Goal: Task Accomplishment & Management: Manage account settings

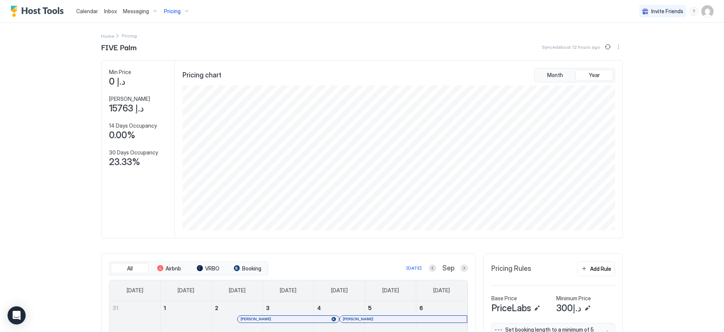
scroll to position [145, 434]
click at [706, 10] on img "User profile" at bounding box center [708, 11] width 12 height 12
click at [640, 40] on span "Settings" at bounding box center [634, 42] width 20 height 7
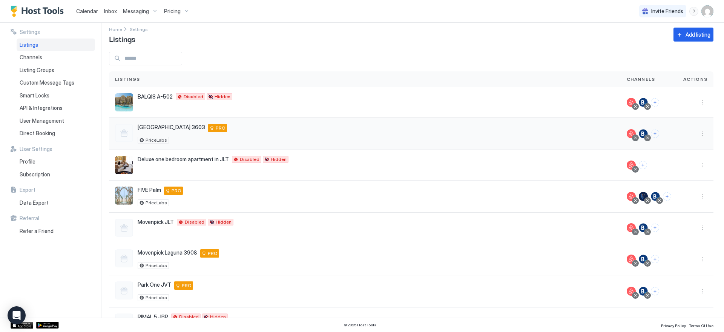
scroll to position [36, 0]
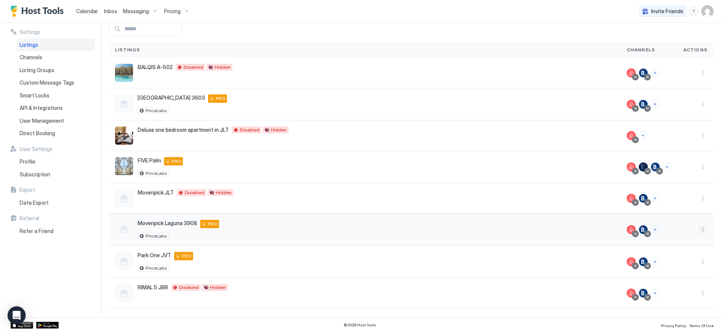
click at [699, 229] on button "More options" at bounding box center [703, 229] width 9 height 9
click at [680, 286] on span "Airbnb Settings" at bounding box center [680, 289] width 34 height 6
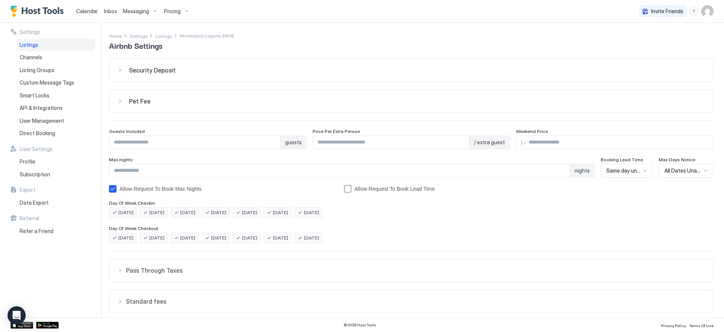
click at [29, 5] on div "Calendar Inbox Messaging Pricing" at bounding box center [102, 11] width 182 height 22
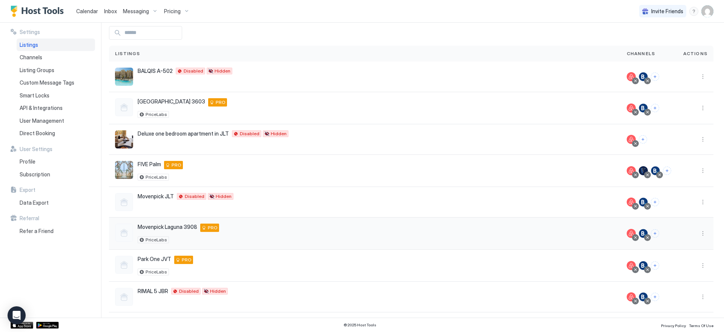
scroll to position [36, 0]
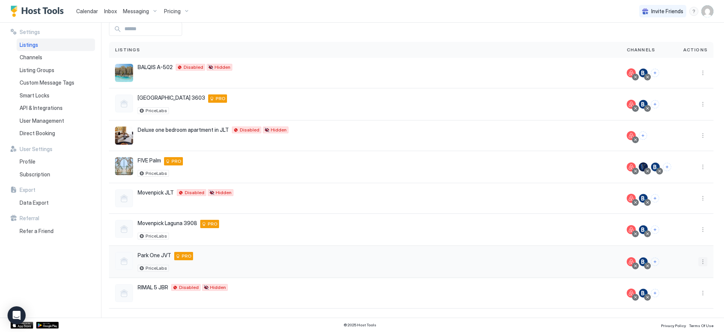
click at [699, 261] on button "More options" at bounding box center [703, 261] width 9 height 9
click at [677, 236] on span "Airbnb Settings" at bounding box center [680, 238] width 34 height 6
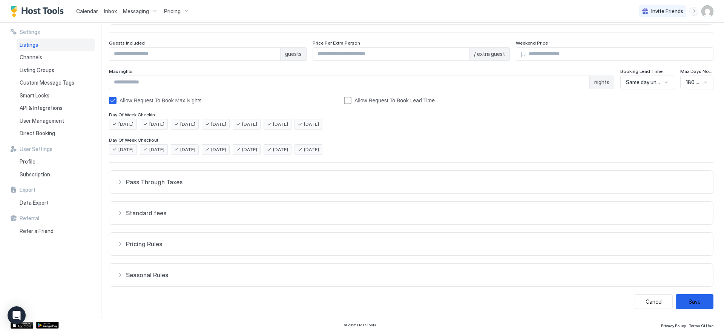
scroll to position [89, 0]
click at [427, 248] on button "Pricing Rules" at bounding box center [411, 243] width 604 height 23
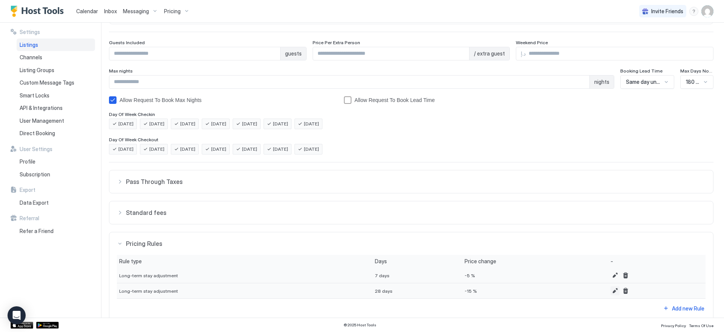
click at [611, 290] on button "Edit" at bounding box center [615, 290] width 9 height 9
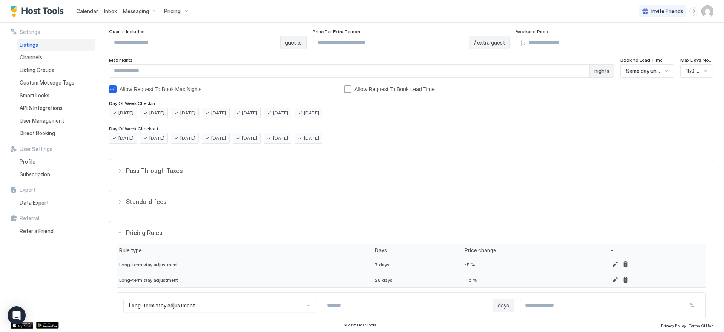
scroll to position [143, 0]
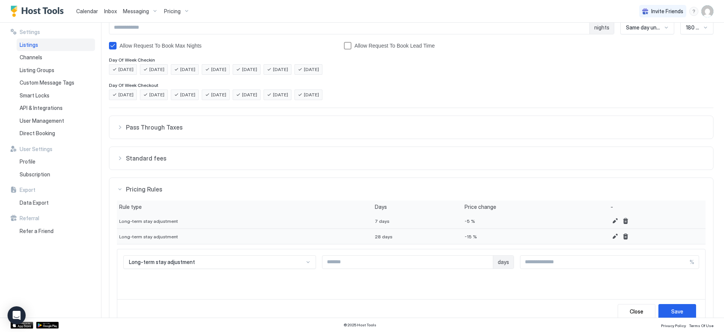
click at [530, 262] on input "***" at bounding box center [605, 261] width 169 height 13
type input "**"
type input "***"
click at [679, 307] on button "Save" at bounding box center [678, 311] width 38 height 15
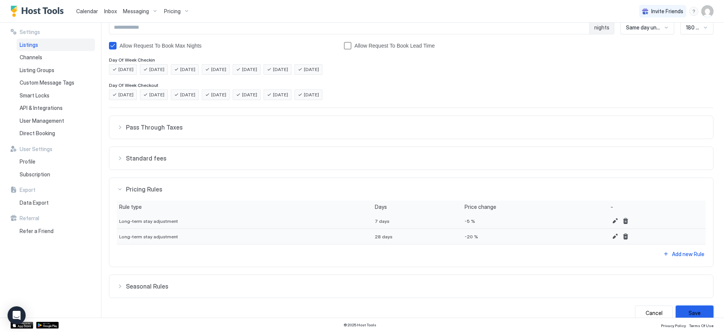
click at [690, 308] on button "Save" at bounding box center [695, 312] width 38 height 15
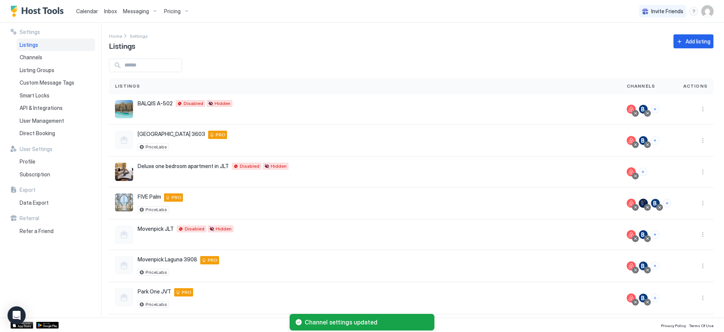
click at [183, 12] on div "Pricing" at bounding box center [177, 11] width 32 height 13
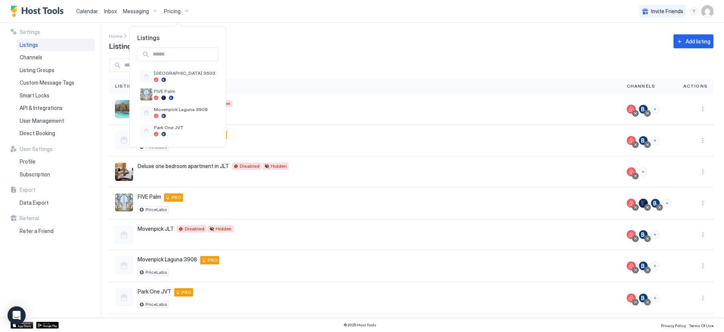
click at [436, 72] on div at bounding box center [362, 166] width 724 height 332
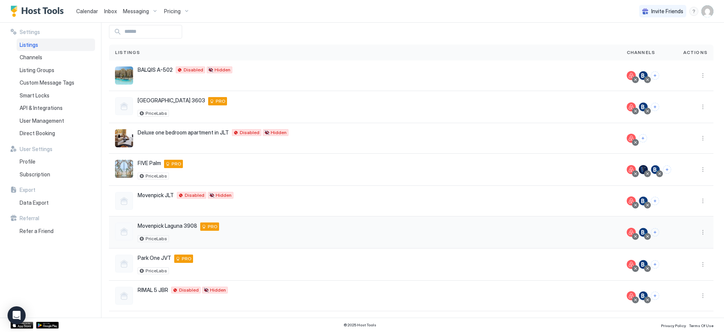
scroll to position [36, 0]
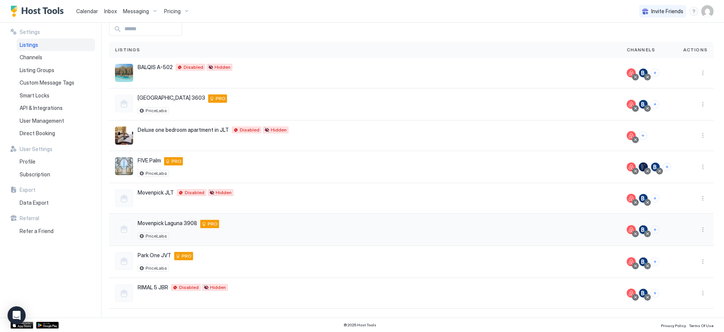
click at [692, 231] on div at bounding box center [696, 229] width 24 height 9
click at [706, 230] on div at bounding box center [696, 230] width 36 height 32
click at [699, 231] on button "More options" at bounding box center [703, 229] width 9 height 9
click at [683, 288] on span "Airbnb Settings" at bounding box center [680, 289] width 34 height 6
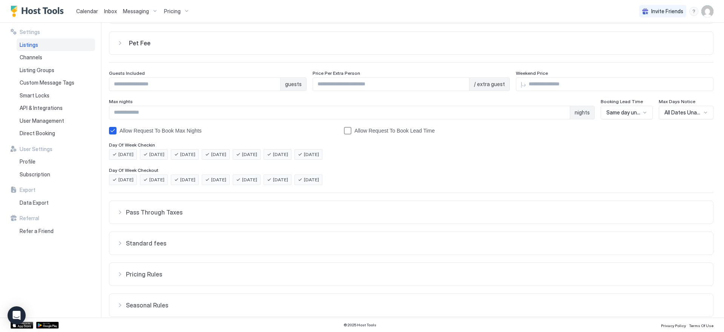
scroll to position [89, 0]
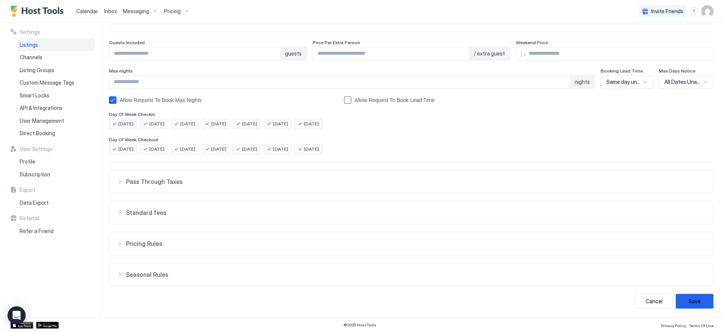
drag, startPoint x: 235, startPoint y: 235, endPoint x: 241, endPoint y: 233, distance: 6.8
click at [235, 236] on button "Pricing Rules" at bounding box center [411, 243] width 604 height 23
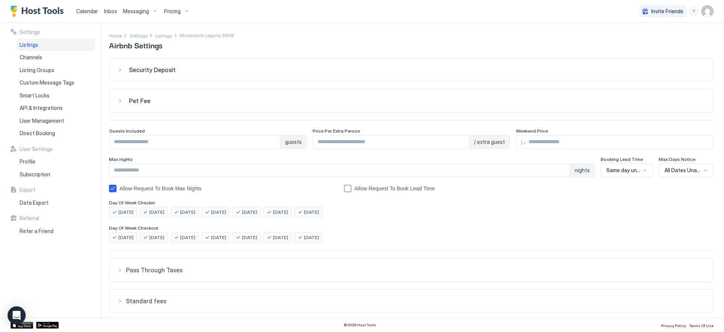
scroll to position [0, 0]
click at [175, 11] on span "Pricing" at bounding box center [172, 11] width 17 height 7
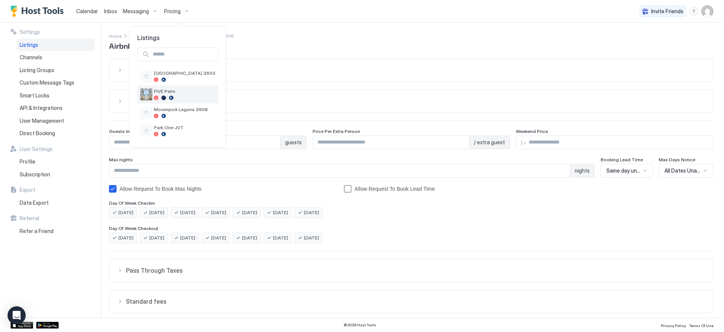
click at [179, 96] on div at bounding box center [184, 97] width 61 height 5
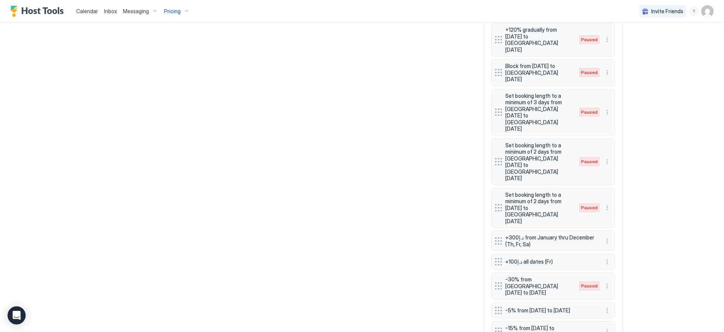
scroll to position [655, 0]
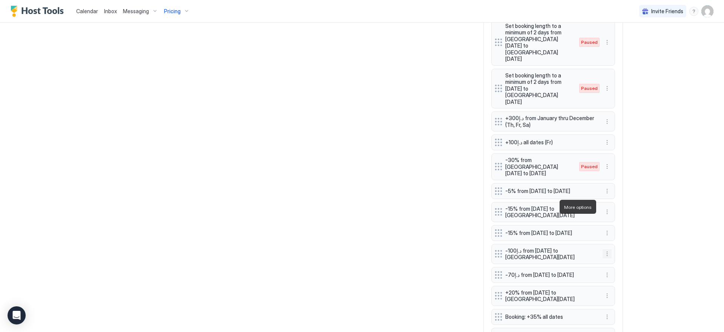
click at [603, 249] on button "More options" at bounding box center [607, 253] width 9 height 9
click at [619, 181] on div at bounding box center [362, 166] width 724 height 332
click at [606, 207] on button "More options" at bounding box center [607, 211] width 9 height 9
click at [612, 170] on span "Edit" at bounding box center [616, 171] width 8 height 6
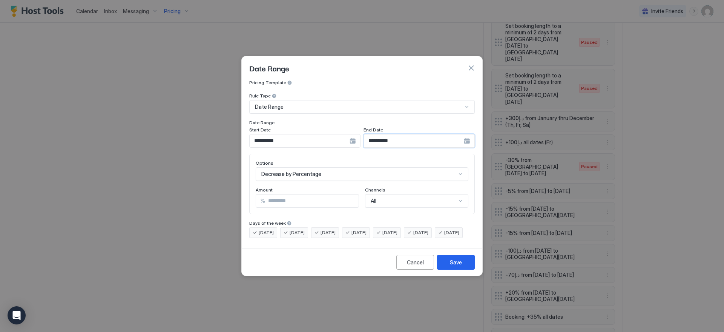
click at [404, 135] on input "**********" at bounding box center [414, 140] width 100 height 13
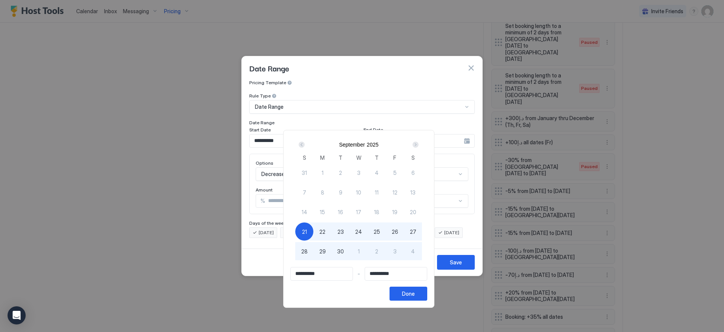
click at [309, 240] on div "21" at bounding box center [304, 231] width 18 height 18
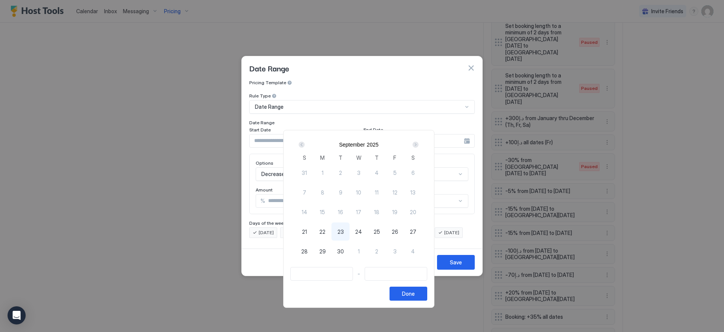
click at [307, 231] on span "21" at bounding box center [304, 232] width 5 height 8
type input "**********"
click at [419, 145] on div "Next" at bounding box center [416, 144] width 6 height 6
click at [305, 143] on div "Prev" at bounding box center [302, 144] width 6 height 6
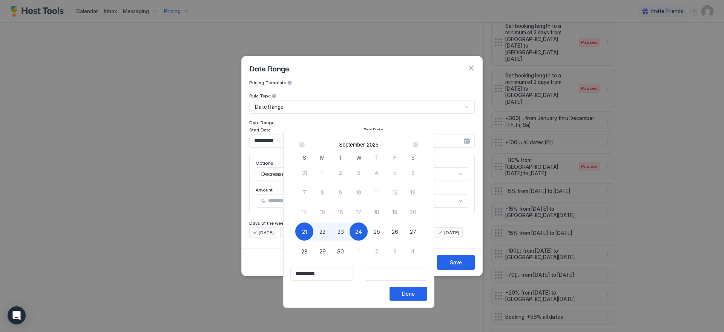
type input "**********"
click at [375, 233] on div "25" at bounding box center [377, 231] width 18 height 18
type input "**********"
click at [414, 293] on div "Done" at bounding box center [408, 293] width 13 height 8
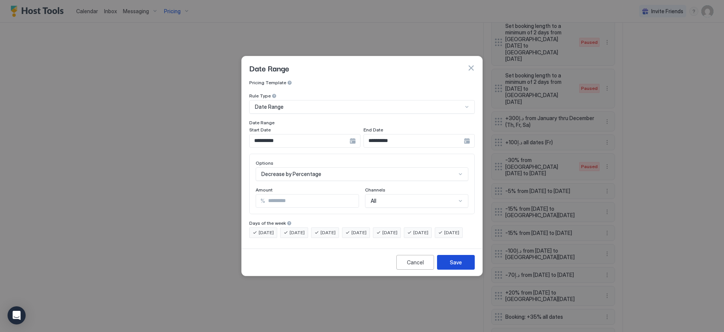
click at [460, 264] on button "Save" at bounding box center [456, 262] width 38 height 15
click at [407, 266] on div "Cancel" at bounding box center [415, 262] width 17 height 8
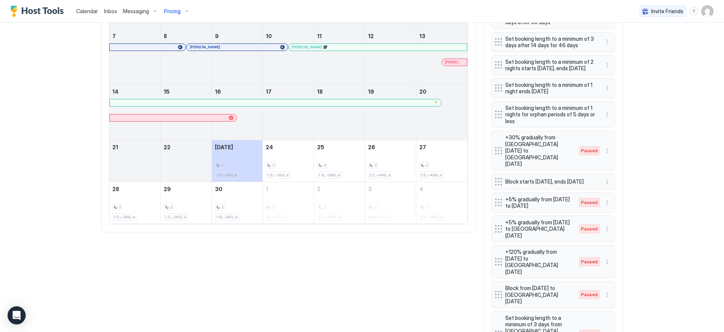
scroll to position [83, 0]
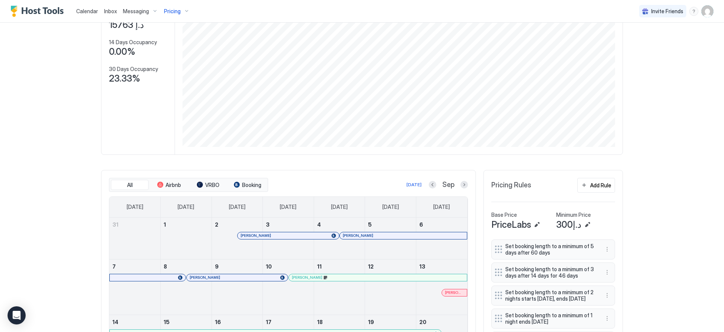
click at [43, 16] on img "Host Tools Logo" at bounding box center [39, 11] width 57 height 11
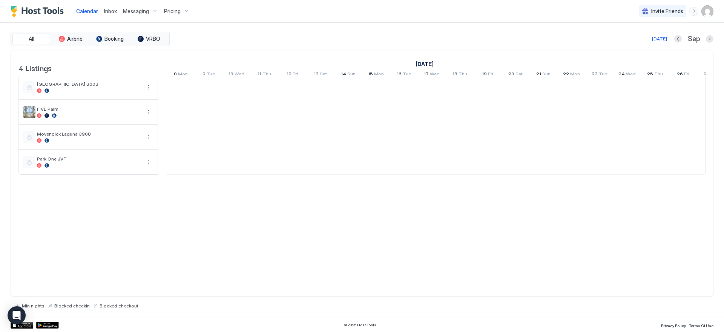
scroll to position [0, 419]
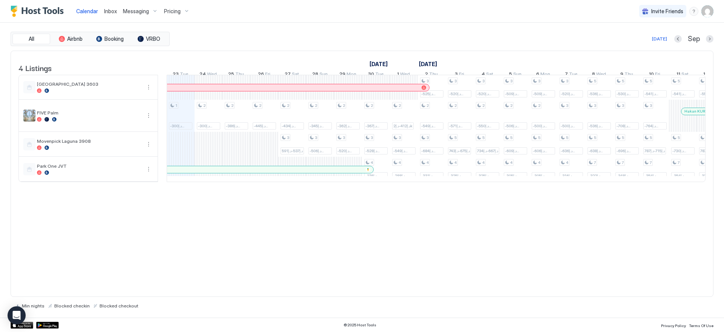
click at [181, 12] on div "Pricing" at bounding box center [177, 11] width 32 height 13
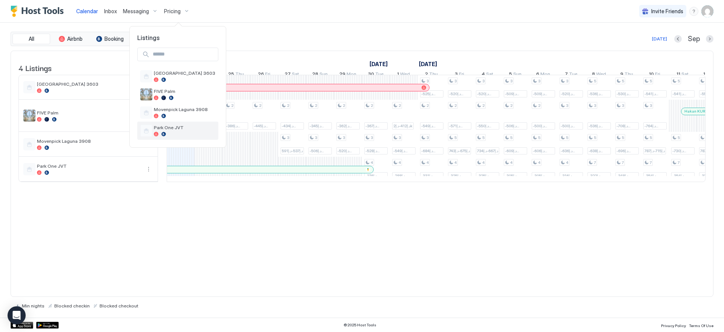
click at [181, 127] on span "Park One JVT" at bounding box center [184, 128] width 61 height 6
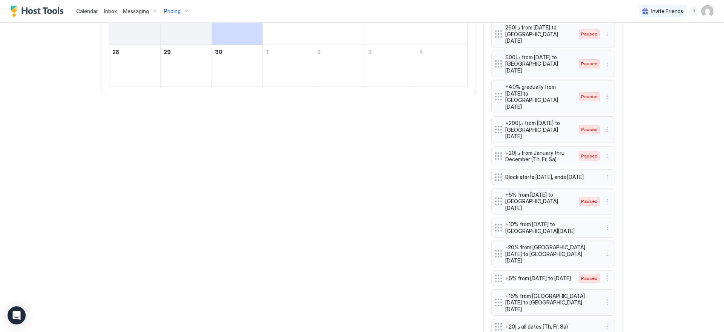
scroll to position [478, 0]
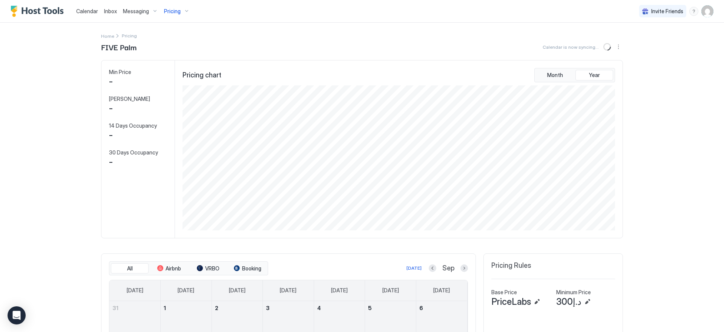
scroll to position [145, 434]
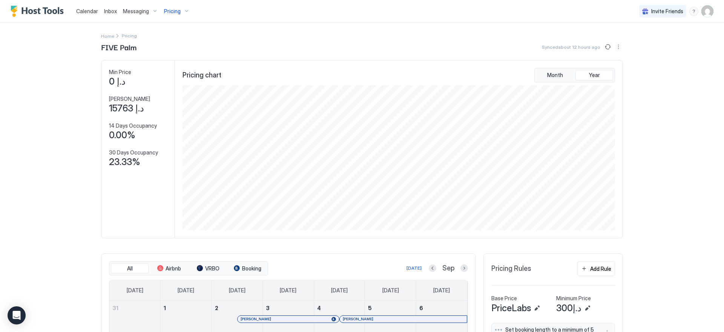
click at [184, 13] on div "Pricing" at bounding box center [177, 11] width 32 height 13
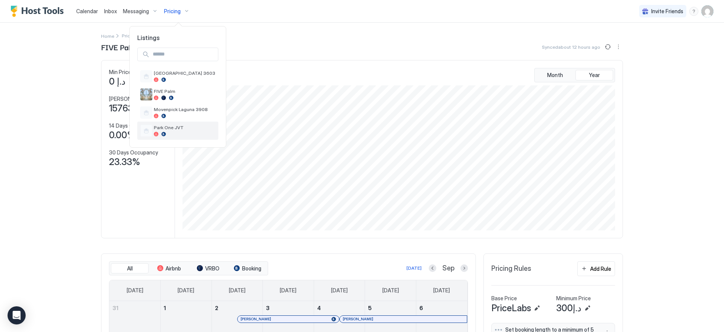
click at [198, 129] on span "Park One JVT" at bounding box center [184, 128] width 61 height 6
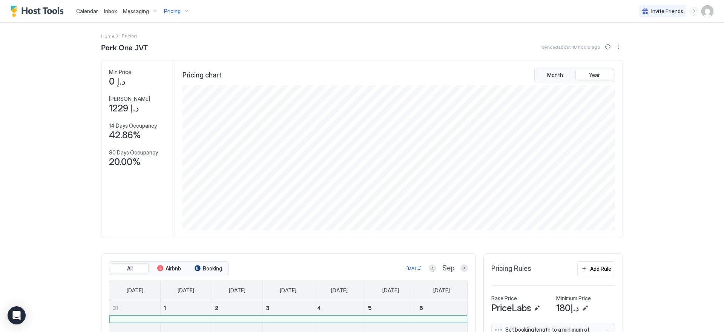
scroll to position [478, 0]
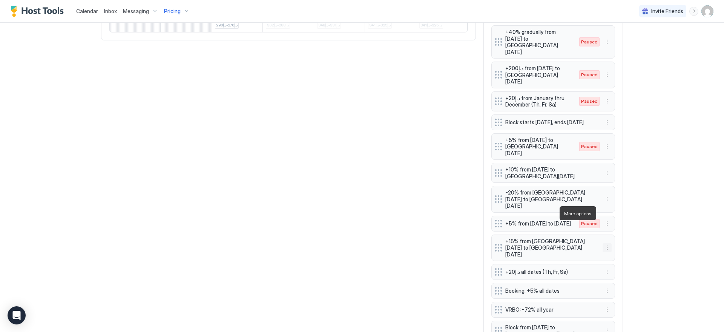
click at [606, 243] on button "More options" at bounding box center [607, 247] width 9 height 9
click at [612, 223] on span "Edit" at bounding box center [616, 224] width 8 height 6
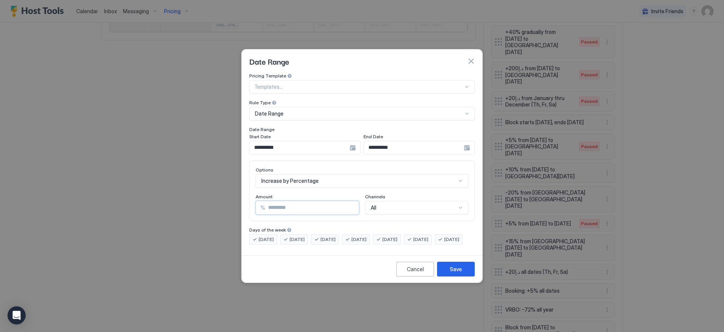
drag, startPoint x: 285, startPoint y: 201, endPoint x: 220, endPoint y: 197, distance: 65.4
click at [220, 197] on div "**********" at bounding box center [362, 166] width 724 height 332
type input "**"
click at [453, 276] on button "Save" at bounding box center [456, 268] width 38 height 15
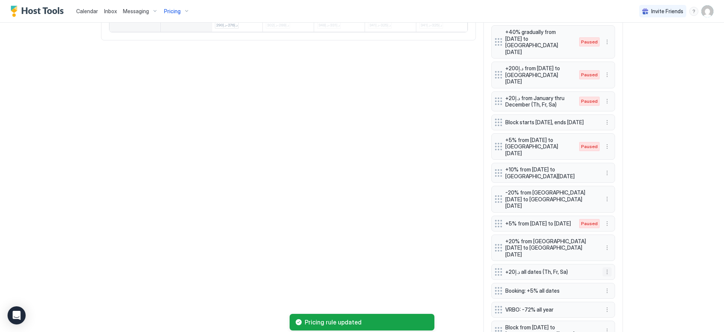
click at [605, 267] on button "More options" at bounding box center [607, 271] width 9 height 9
click at [611, 258] on div "Pause" at bounding box center [615, 257] width 22 height 6
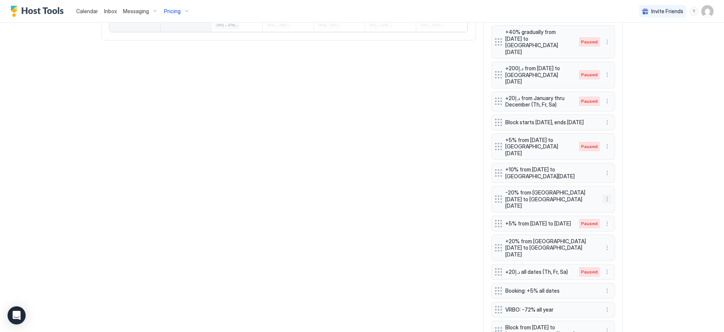
click at [603, 194] on button "More options" at bounding box center [607, 198] width 9 height 9
click at [606, 186] on div "Pause" at bounding box center [615, 190] width 28 height 12
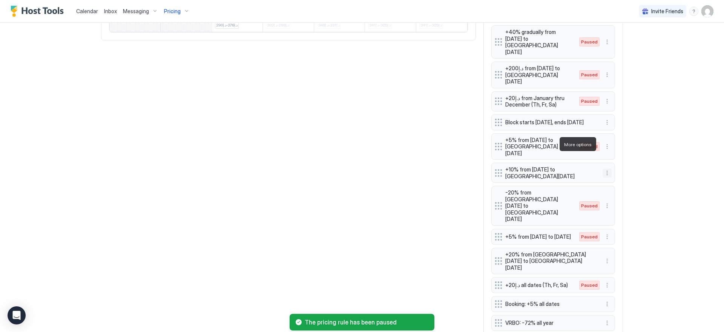
click at [605, 168] on button "More options" at bounding box center [607, 172] width 9 height 9
click at [611, 163] on div "Pause" at bounding box center [615, 167] width 28 height 12
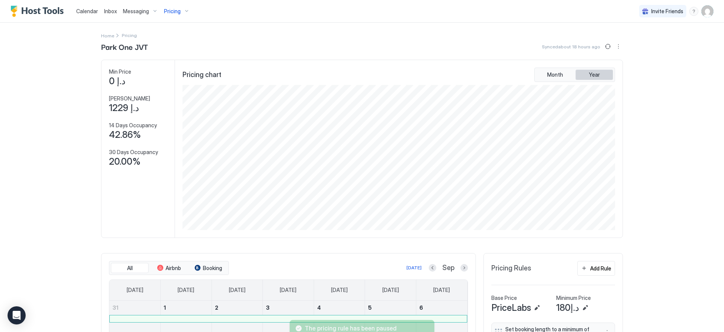
scroll to position [0, 0]
click at [607, 48] on button "Sync prices" at bounding box center [608, 46] width 9 height 9
click at [182, 12] on div "Pricing" at bounding box center [177, 11] width 32 height 13
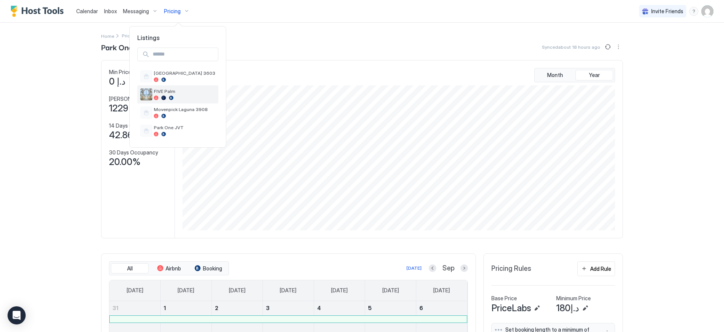
click at [185, 99] on div at bounding box center [184, 97] width 61 height 5
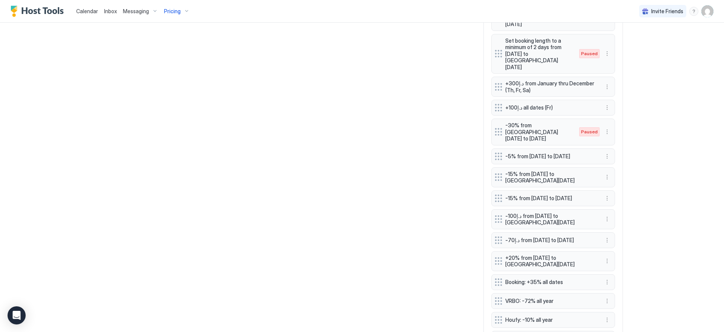
scroll to position [681, 0]
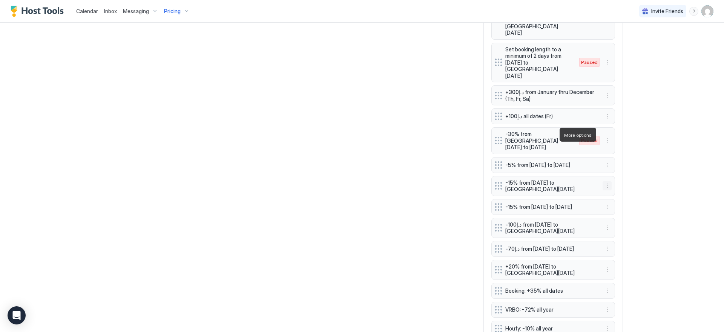
click at [604, 181] on button "More options" at bounding box center [607, 185] width 9 height 9
click at [606, 141] on div "Edit" at bounding box center [615, 145] width 28 height 12
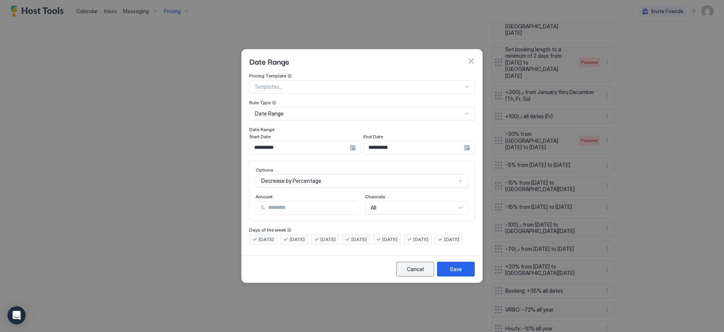
click at [427, 276] on button "Cancel" at bounding box center [416, 268] width 38 height 15
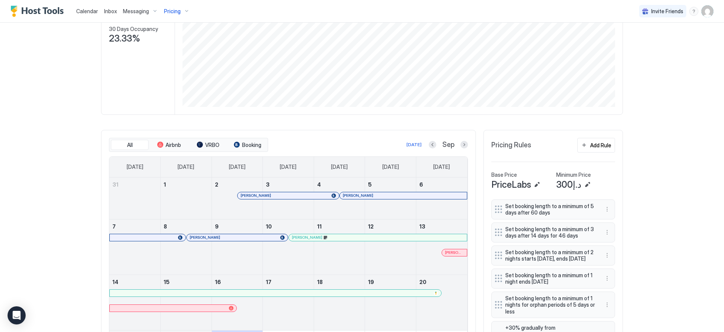
scroll to position [286, 0]
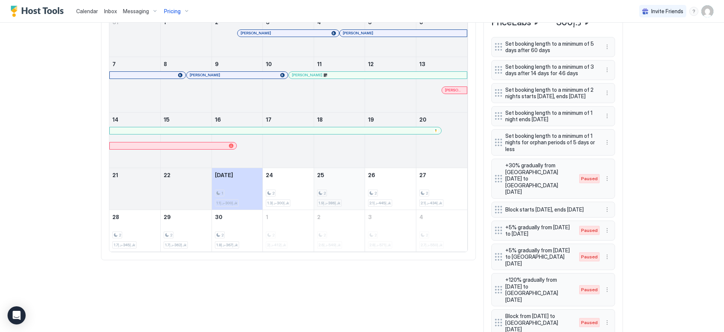
click at [357, 183] on div "2 د.إ386-د.إ1.9k" at bounding box center [339, 188] width 45 height 35
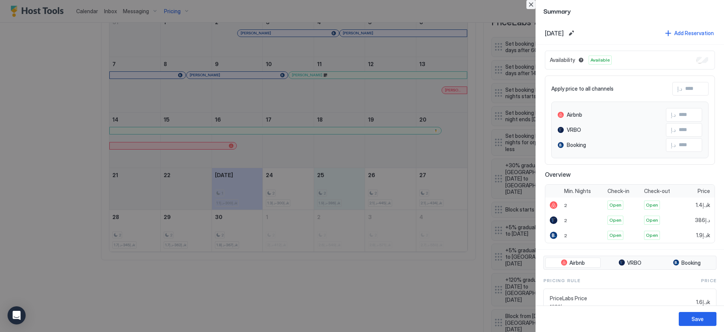
click at [532, 5] on button "Close" at bounding box center [531, 4] width 9 height 9
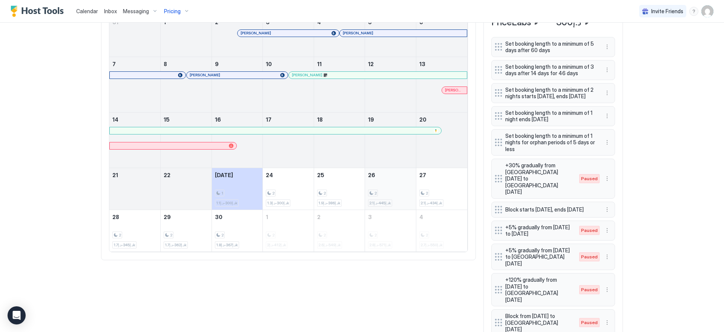
click at [390, 185] on div "2 د.إ445-د.إ2.1k" at bounding box center [390, 188] width 45 height 35
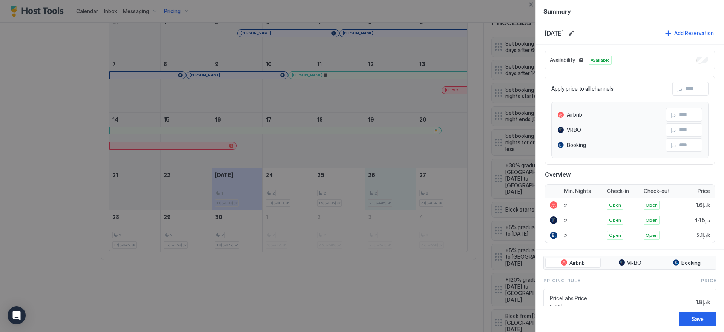
click at [524, 6] on div at bounding box center [362, 166] width 724 height 332
click at [530, 5] on button "Close" at bounding box center [531, 4] width 9 height 9
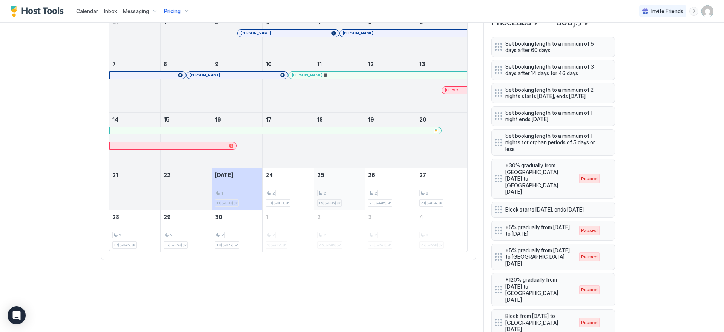
click at [338, 181] on div "2 د.إ386-د.إ1.9k" at bounding box center [339, 188] width 45 height 35
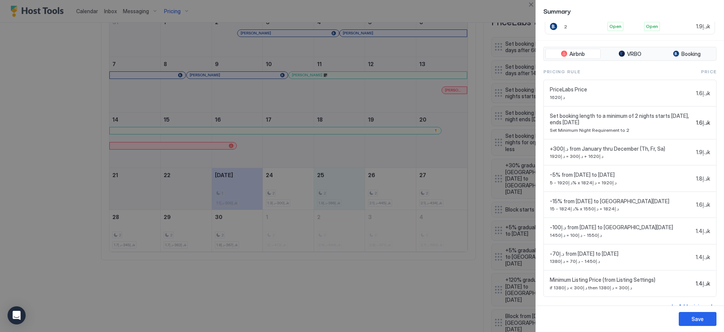
scroll to position [221, 0]
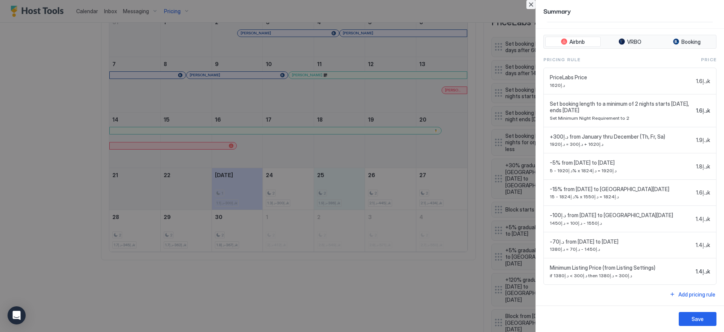
click at [532, 5] on button "Close" at bounding box center [531, 4] width 9 height 9
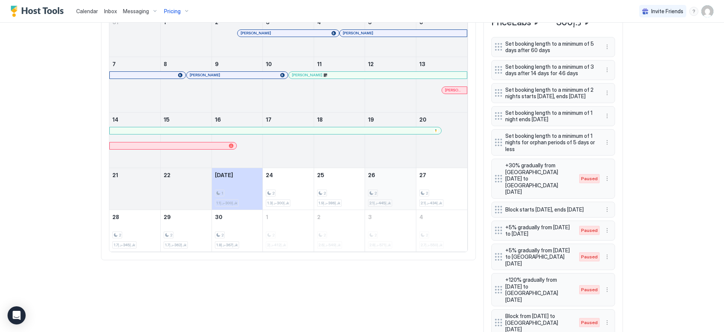
click at [403, 187] on div "2 د.إ445-د.إ2.1k" at bounding box center [390, 188] width 45 height 35
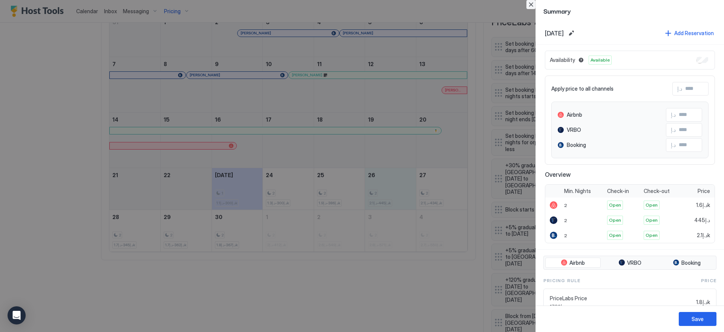
click at [530, 9] on button "Close" at bounding box center [531, 4] width 9 height 9
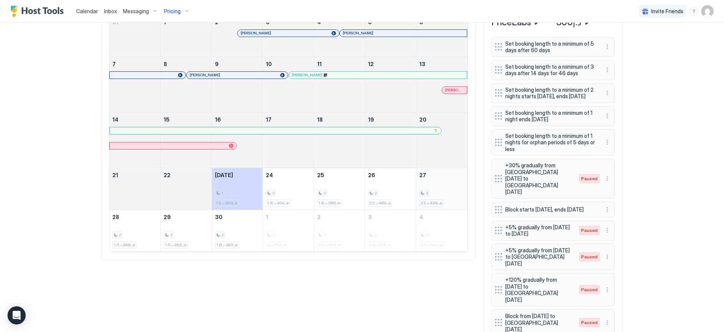
click at [455, 182] on div "2 د.إ434-د.إ2.1k" at bounding box center [442, 188] width 45 height 35
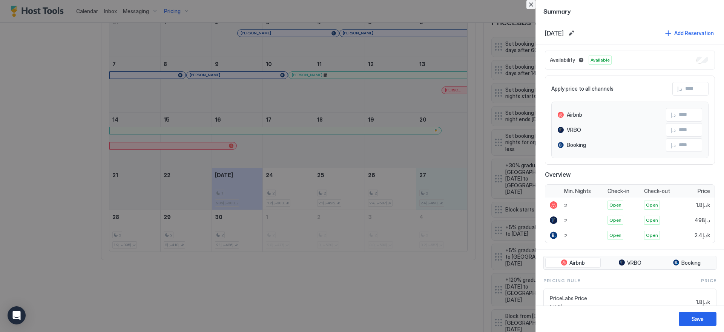
click at [532, 4] on button "Close" at bounding box center [531, 4] width 9 height 9
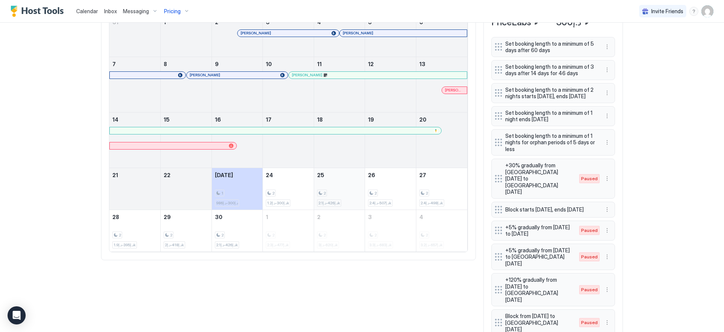
click at [323, 184] on div "2 د.إ426-د.إ2.1k" at bounding box center [339, 188] width 45 height 35
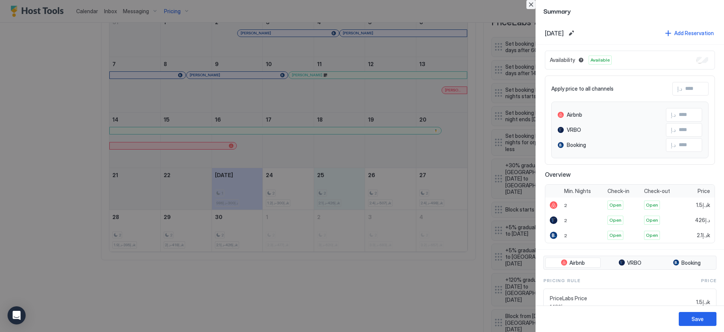
click at [529, 5] on button "Close" at bounding box center [531, 4] width 9 height 9
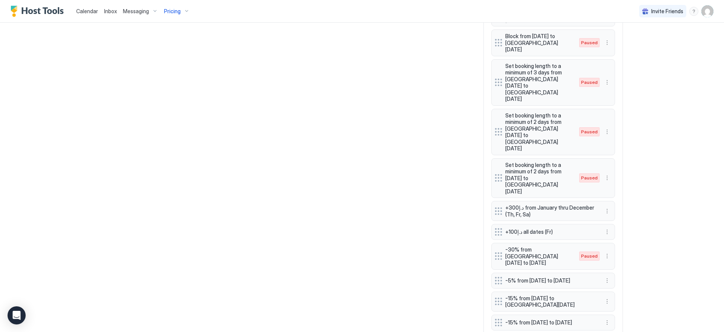
scroll to position [737, 0]
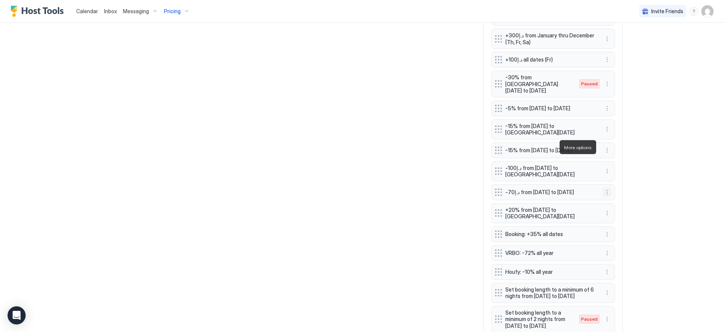
click at [606, 188] on button "More options" at bounding box center [607, 192] width 9 height 9
click at [608, 153] on div "Edit" at bounding box center [615, 158] width 28 height 12
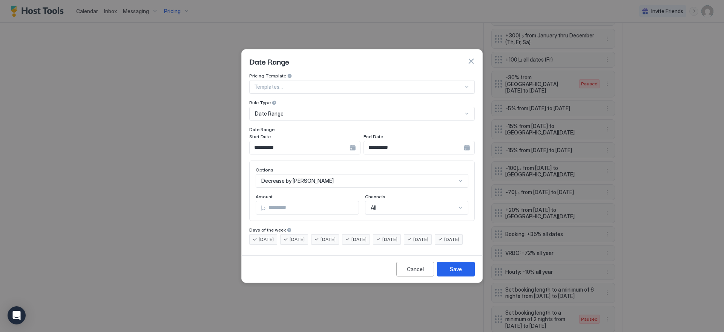
click at [303, 174] on div "Decrease by Amount" at bounding box center [362, 181] width 213 height 14
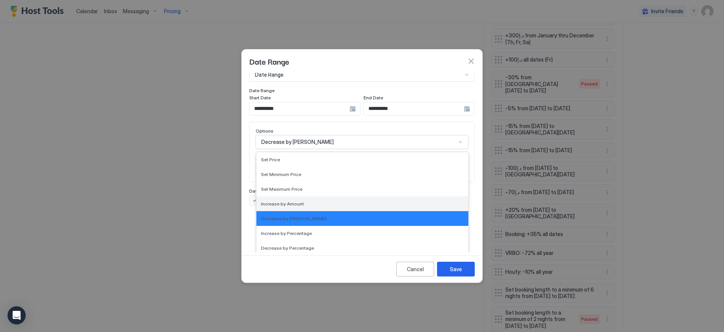
click at [310, 201] on div "Increase by Amount" at bounding box center [362, 204] width 203 height 6
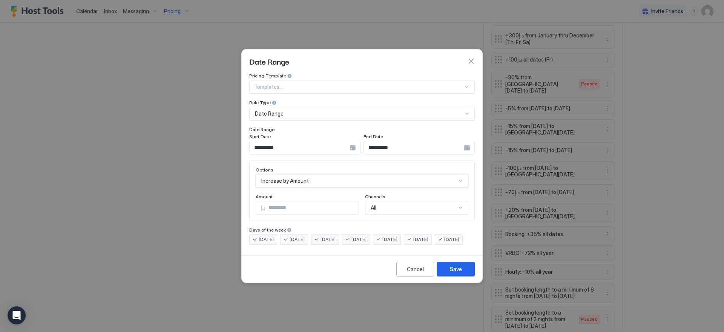
scroll to position [0, 0]
click at [355, 141] on div "**********" at bounding box center [304, 148] width 111 height 14
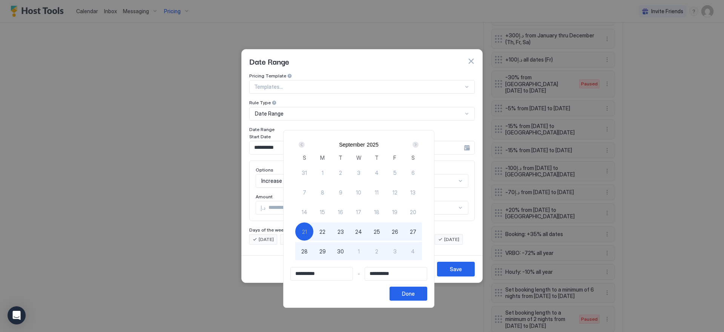
click at [379, 232] on span "25" at bounding box center [377, 232] width 6 height 8
type input "**********"
click at [415, 232] on span "27" at bounding box center [413, 232] width 6 height 8
type input "**********"
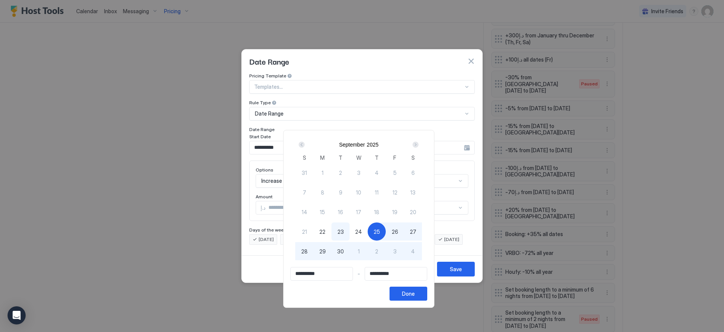
type input "**********"
click at [410, 295] on div "Done" at bounding box center [408, 293] width 13 height 8
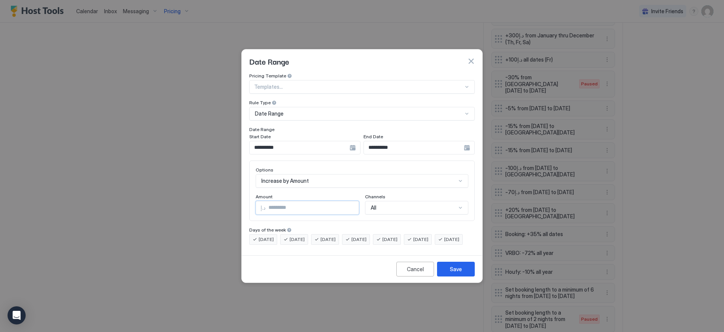
drag, startPoint x: 287, startPoint y: 200, endPoint x: 202, endPoint y: 193, distance: 85.1
click at [202, 193] on div "**********" at bounding box center [362, 166] width 724 height 332
type input "***"
click at [451, 273] on div "Save" at bounding box center [456, 269] width 12 height 8
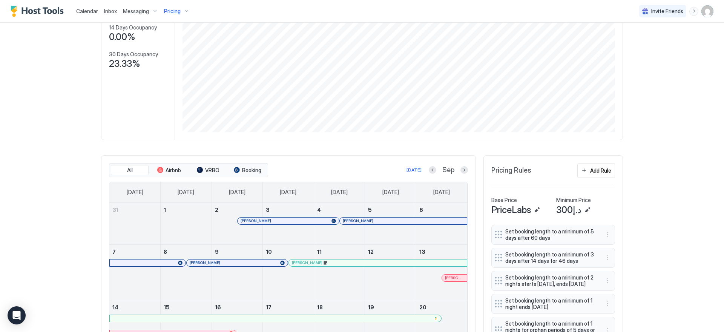
scroll to position [357, 0]
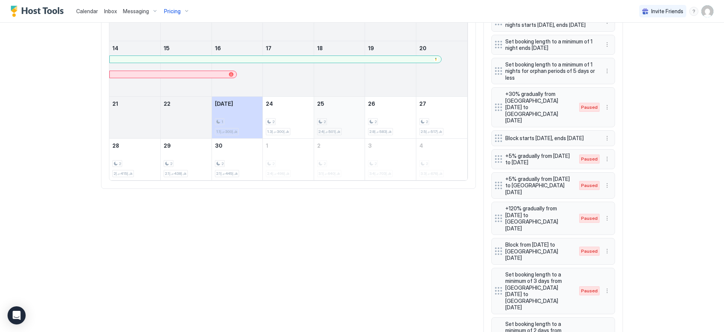
click at [331, 108] on div "2 د.إ501-د.إ2.4k" at bounding box center [339, 117] width 45 height 35
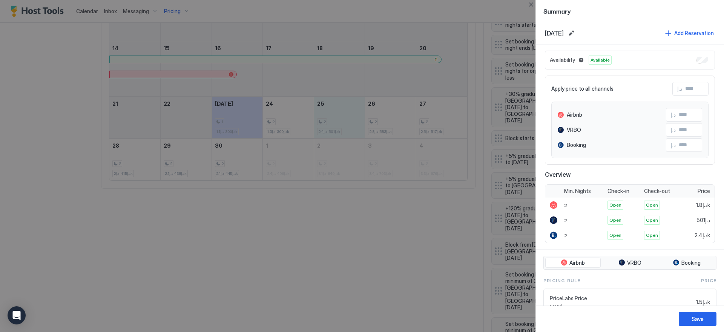
click at [402, 111] on div at bounding box center [362, 166] width 724 height 332
click at [397, 111] on div at bounding box center [362, 166] width 724 height 332
click at [534, 8] on button "Close" at bounding box center [531, 4] width 9 height 9
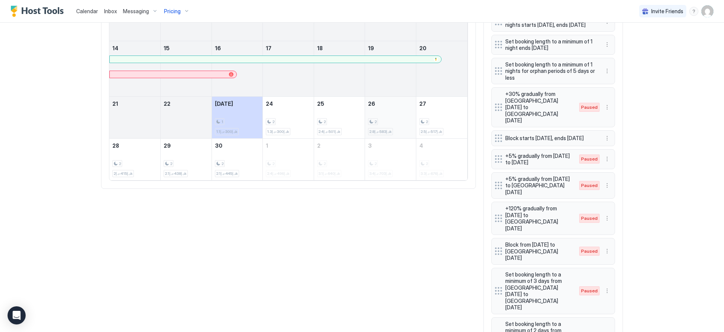
click at [391, 105] on div "2 د.إ583-د.إ2.8k" at bounding box center [390, 117] width 45 height 35
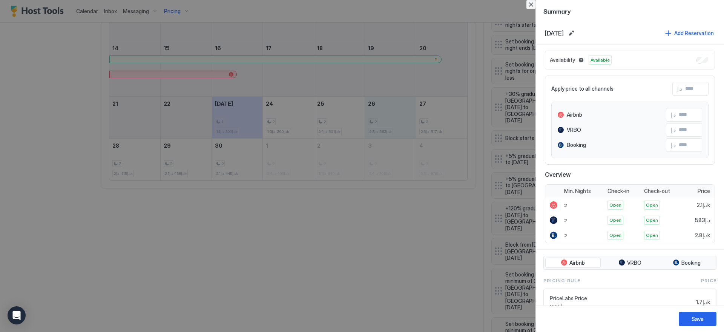
click at [530, 6] on button "Close" at bounding box center [531, 4] width 9 height 9
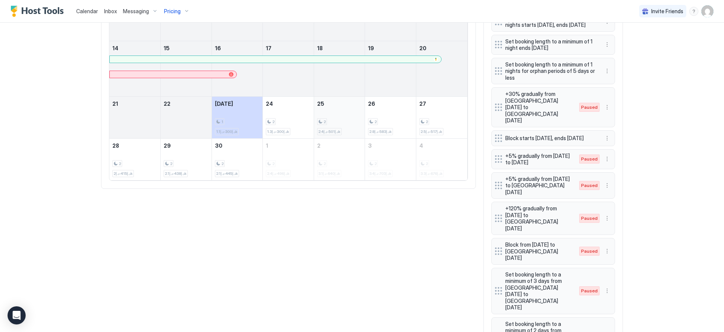
click at [346, 105] on div "2 د.إ501-د.إ2.4k" at bounding box center [339, 117] width 45 height 35
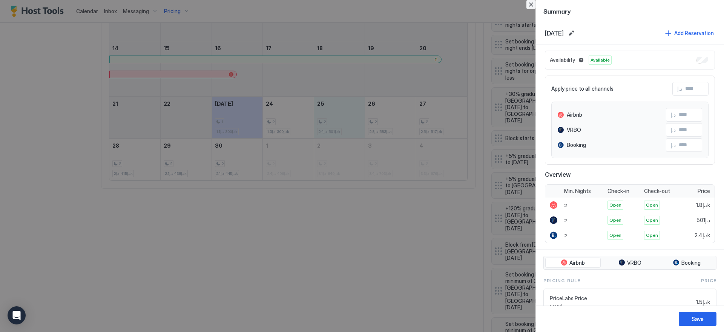
click at [530, 5] on button "Close" at bounding box center [531, 4] width 9 height 9
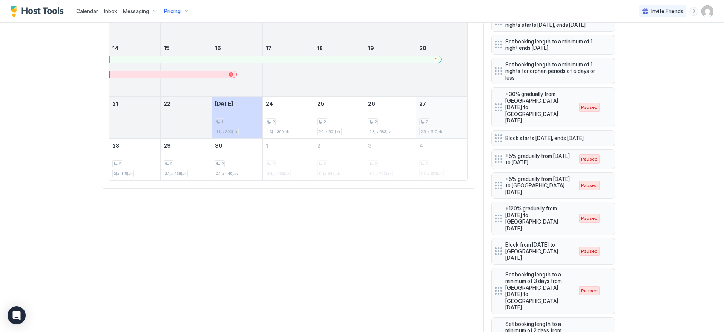
click at [441, 109] on div "2 د.إ517-د.إ2.5k" at bounding box center [442, 117] width 45 height 35
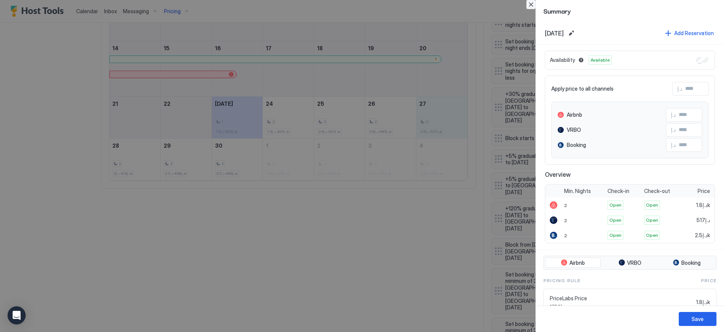
click at [531, 6] on button "Close" at bounding box center [531, 4] width 9 height 9
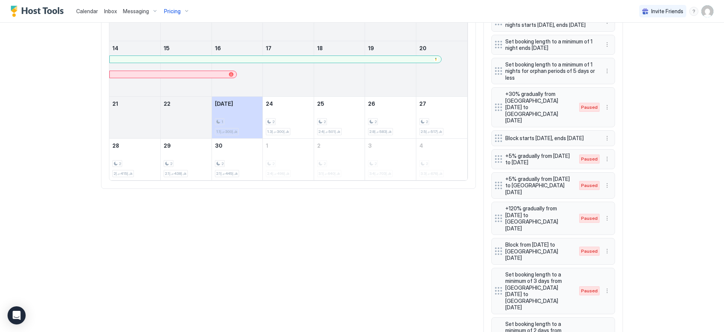
scroll to position [737, 0]
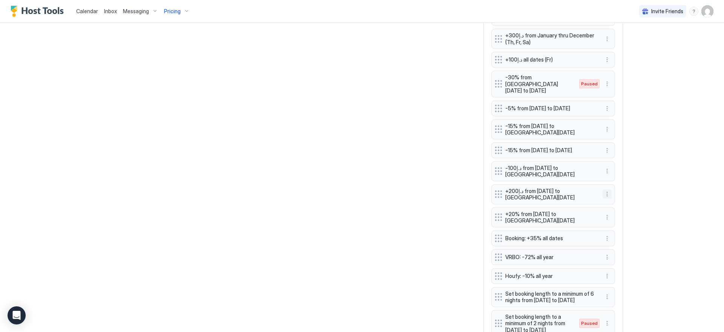
click at [606, 189] on button "More options" at bounding box center [607, 193] width 9 height 9
click at [609, 155] on div "Edit" at bounding box center [612, 158] width 17 height 6
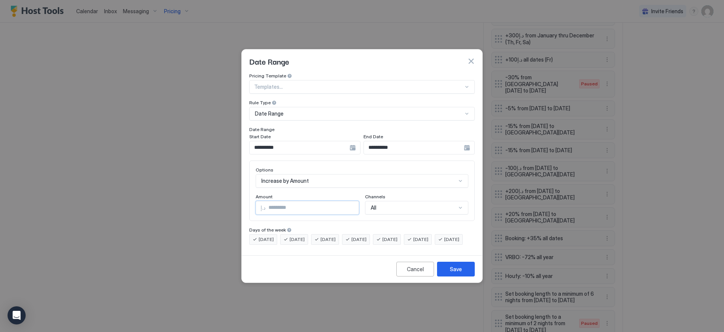
drag, startPoint x: 287, startPoint y: 196, endPoint x: 243, endPoint y: 204, distance: 44.6
click at [243, 204] on div "**********" at bounding box center [362, 162] width 241 height 179
type input "***"
click at [450, 273] on div "Save" at bounding box center [456, 269] width 12 height 8
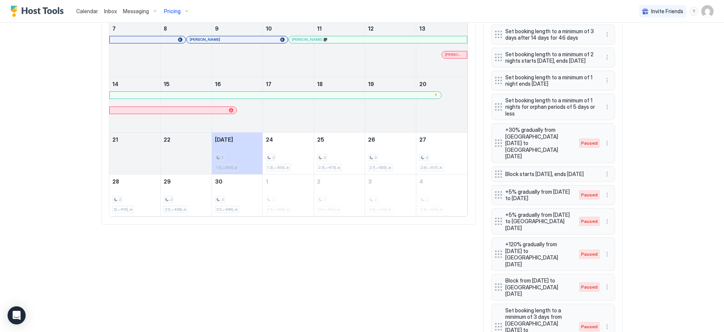
scroll to position [332, 0]
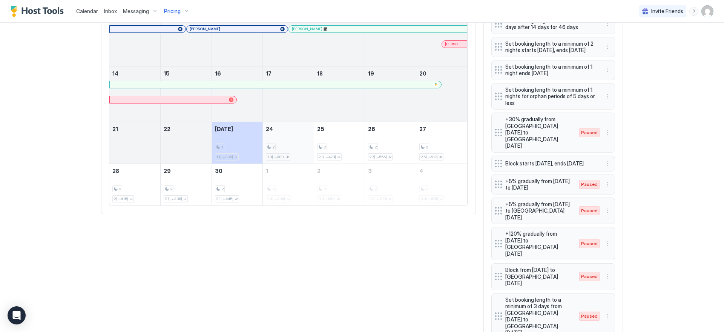
click at [280, 133] on div "2 د.إ300-د.إ1.3k" at bounding box center [288, 142] width 45 height 35
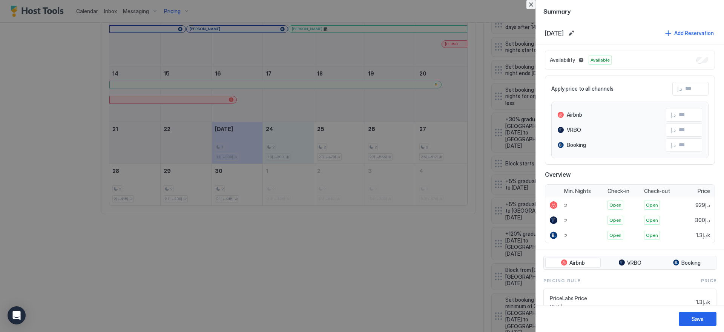
click at [532, 4] on button "Close" at bounding box center [531, 4] width 9 height 9
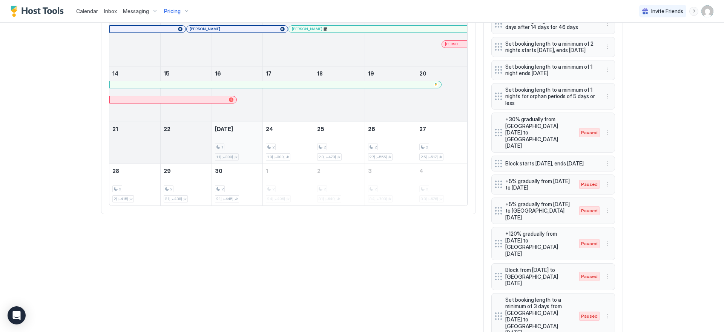
click at [248, 141] on div "1 د.إ300-د.إ1.1k" at bounding box center [237, 142] width 45 height 35
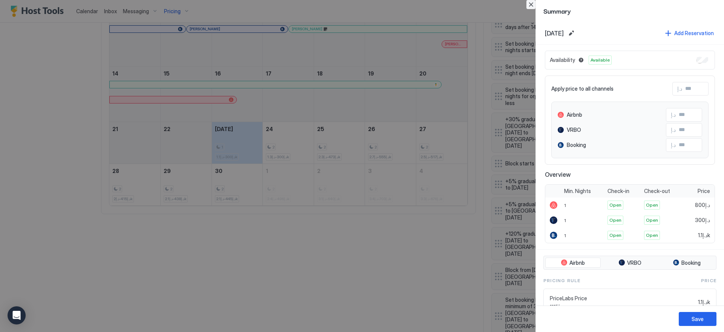
click at [533, 4] on button "Close" at bounding box center [531, 4] width 9 height 9
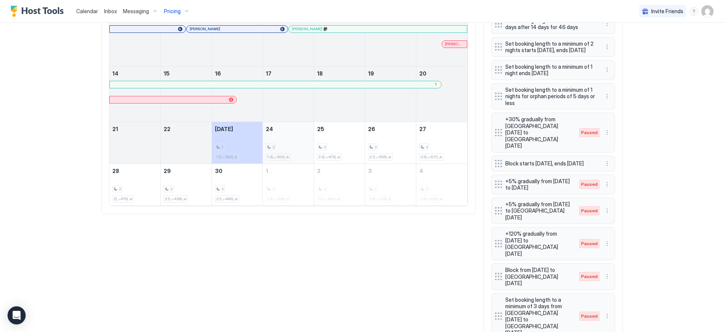
click at [297, 131] on div "2 د.إ300-د.إ1.3k" at bounding box center [288, 142] width 45 height 35
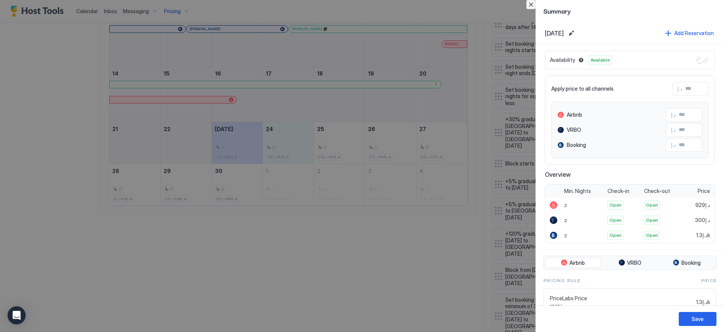
click at [530, 4] on button "Close" at bounding box center [531, 4] width 9 height 9
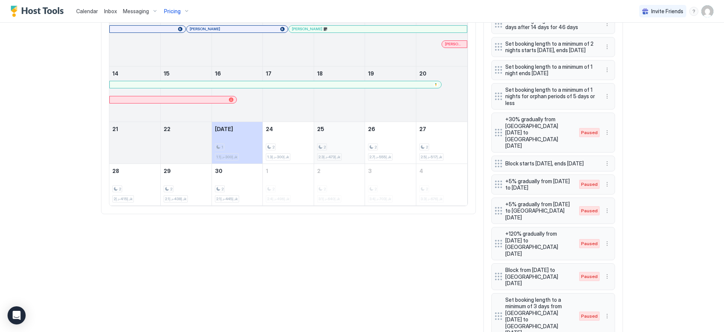
click at [348, 138] on div "2 د.إ473-د.إ2.3k" at bounding box center [339, 142] width 45 height 35
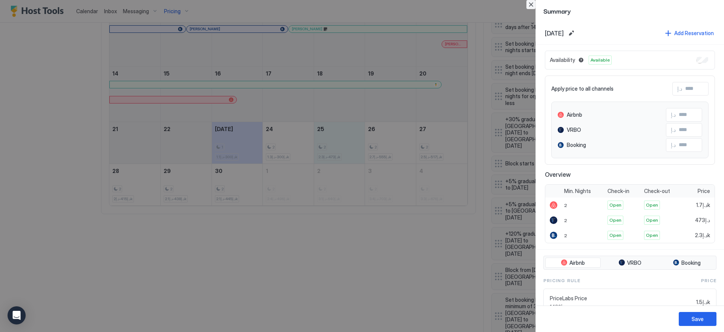
click at [533, 5] on button "Close" at bounding box center [531, 4] width 9 height 9
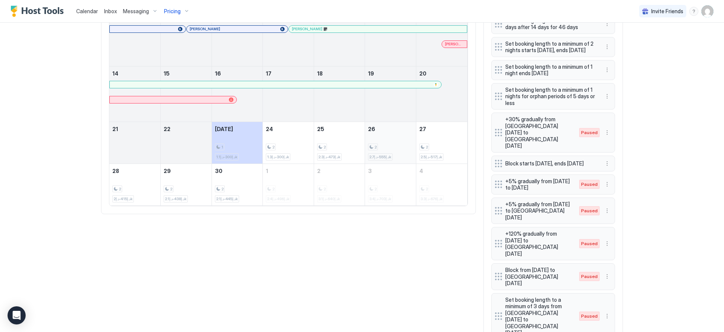
click at [404, 142] on div "2 د.إ555-د.إ2.7k" at bounding box center [390, 142] width 45 height 35
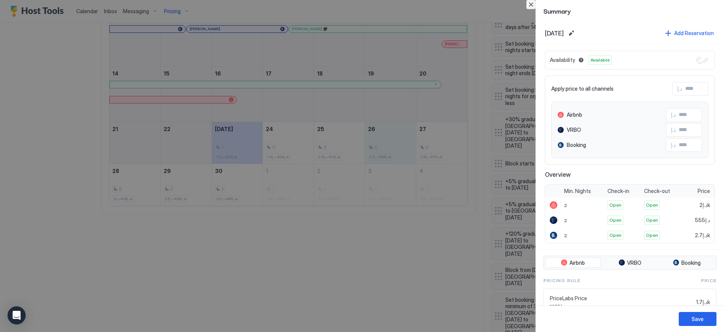
click at [533, 3] on button "Close" at bounding box center [531, 4] width 9 height 9
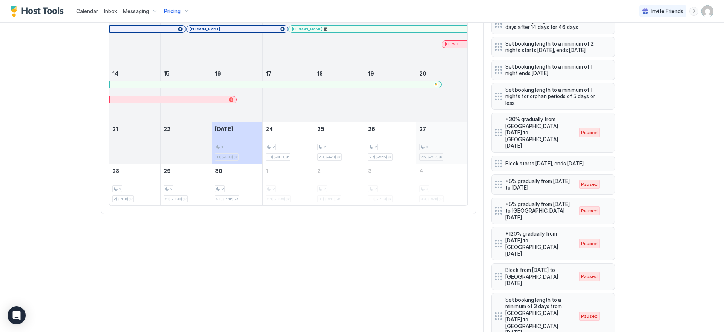
click at [448, 133] on div "2 د.إ517-د.إ2.5k" at bounding box center [442, 142] width 45 height 35
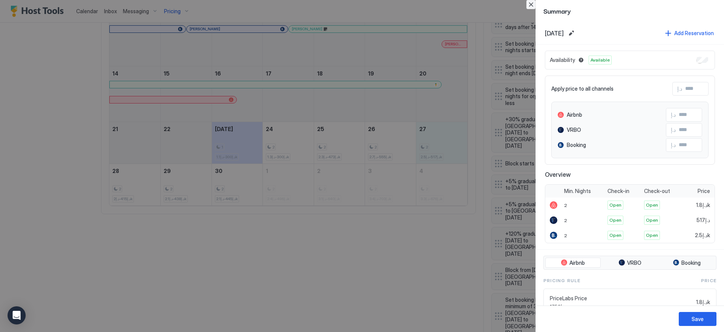
click at [532, 6] on button "Close" at bounding box center [531, 4] width 9 height 9
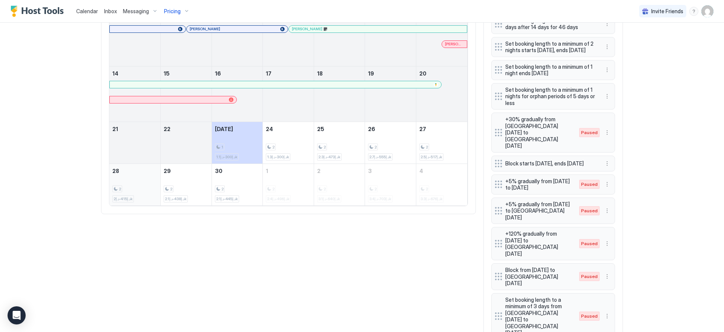
click at [137, 176] on div "2 د.إ415-د.إ2k" at bounding box center [134, 184] width 45 height 35
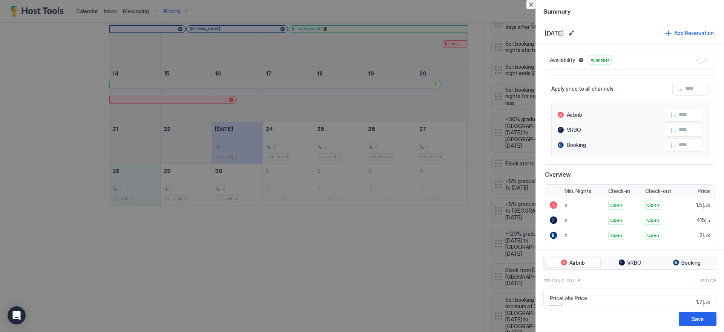
click at [534, 5] on button "Close" at bounding box center [531, 4] width 9 height 9
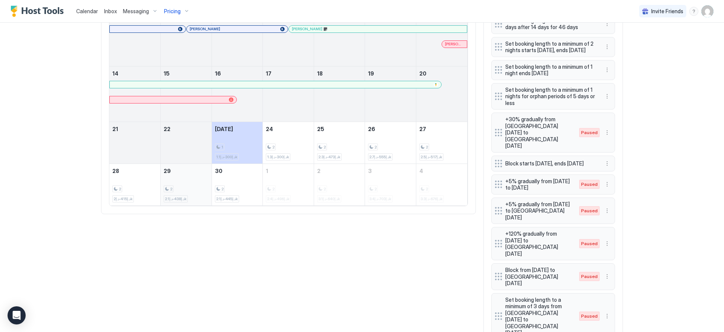
click at [193, 174] on div "2 د.إ438-د.إ2.1k" at bounding box center [186, 184] width 45 height 35
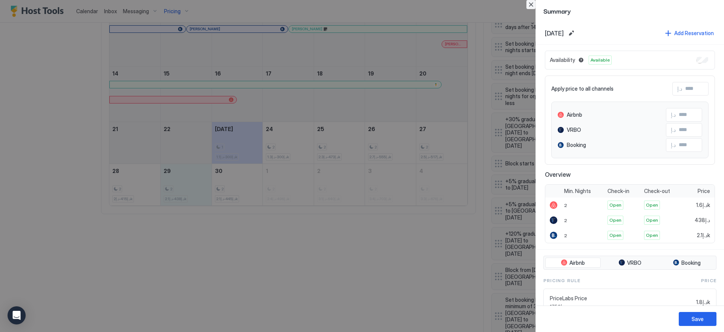
click at [532, 5] on button "Close" at bounding box center [531, 4] width 9 height 9
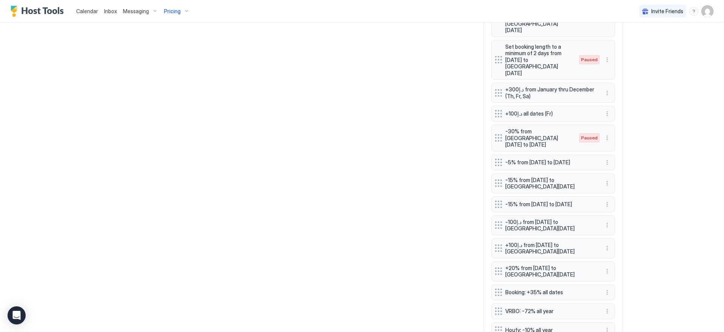
scroll to position [678, 0]
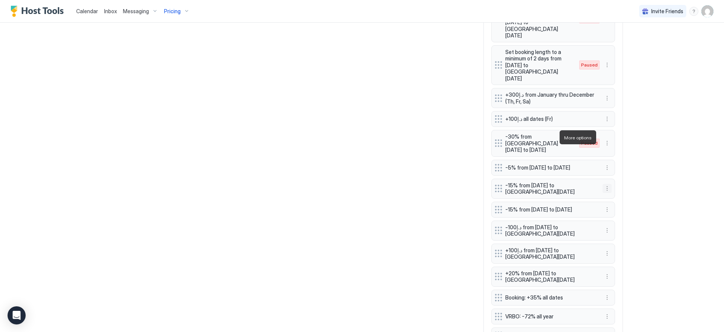
click at [605, 184] on button "More options" at bounding box center [607, 188] width 9 height 9
click at [610, 149] on div "Edit" at bounding box center [612, 148] width 17 height 6
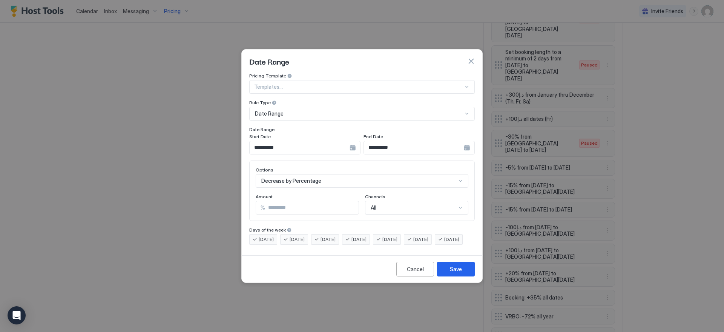
click at [353, 141] on div "**********" at bounding box center [304, 148] width 111 height 14
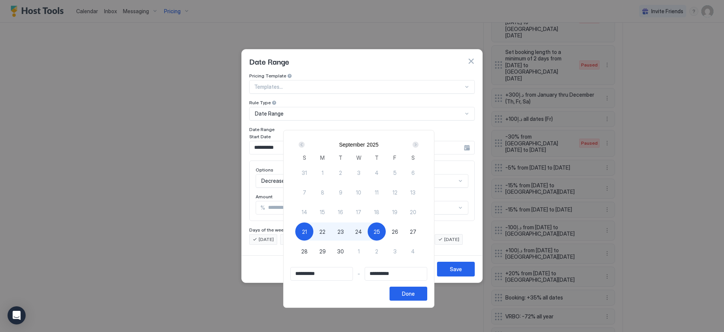
click at [307, 232] on span "21" at bounding box center [304, 232] width 5 height 8
click at [304, 228] on div "21" at bounding box center [304, 231] width 18 height 18
type input "**********"
click at [419, 146] on div "Next" at bounding box center [416, 144] width 6 height 6
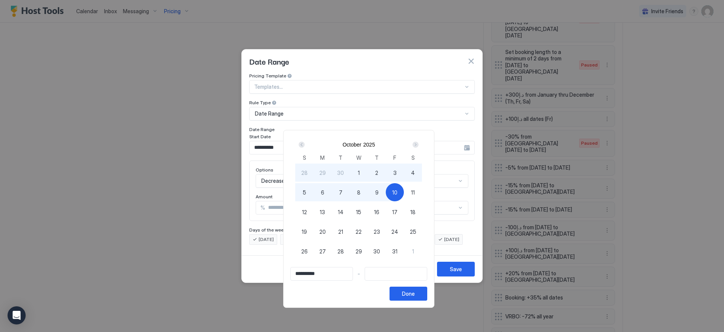
type input "**********"
click at [383, 191] on div "9" at bounding box center [377, 192] width 18 height 18
type input "**********"
click at [409, 295] on div "Done" at bounding box center [408, 293] width 13 height 8
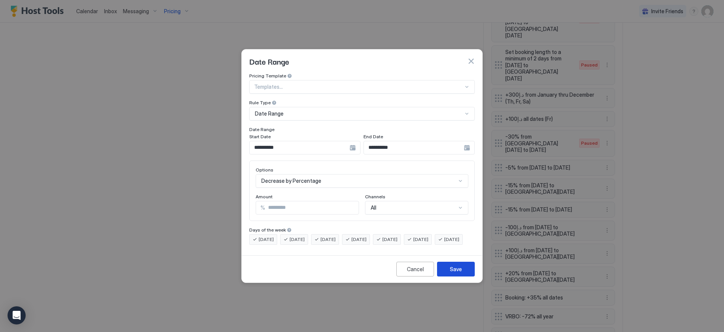
click at [458, 273] on div "Save" at bounding box center [456, 269] width 12 height 8
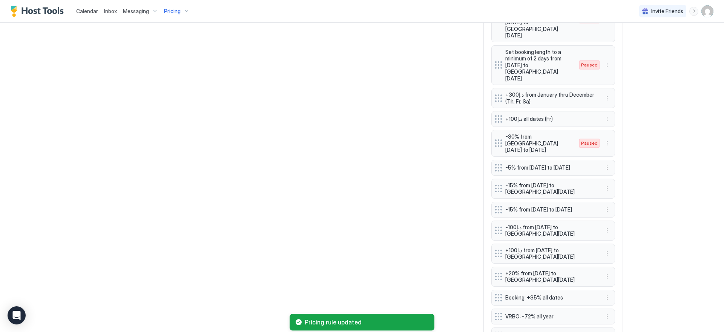
scroll to position [680, 0]
click at [606, 247] on button "More options" at bounding box center [607, 251] width 9 height 9
click at [607, 214] on div "Edit" at bounding box center [612, 215] width 17 height 6
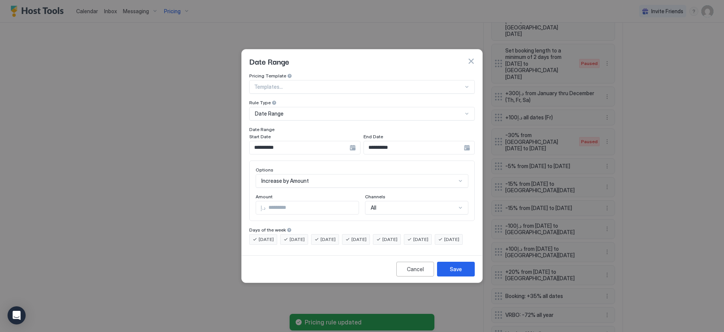
drag, startPoint x: 289, startPoint y: 201, endPoint x: 201, endPoint y: 191, distance: 88.1
click at [201, 191] on div "**********" at bounding box center [362, 166] width 724 height 332
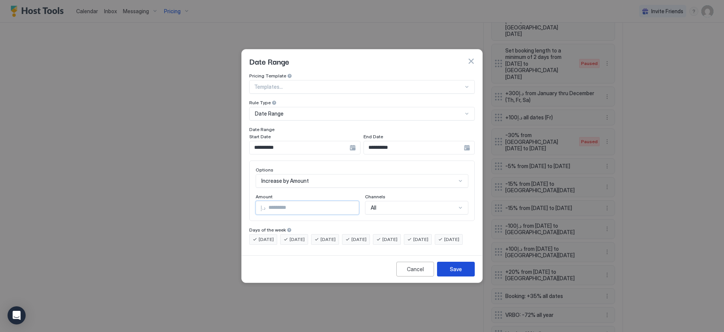
type input "***"
click at [464, 276] on button "Save" at bounding box center [456, 268] width 38 height 15
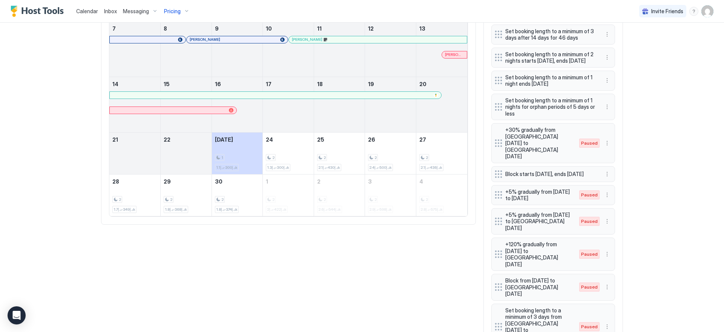
scroll to position [334, 0]
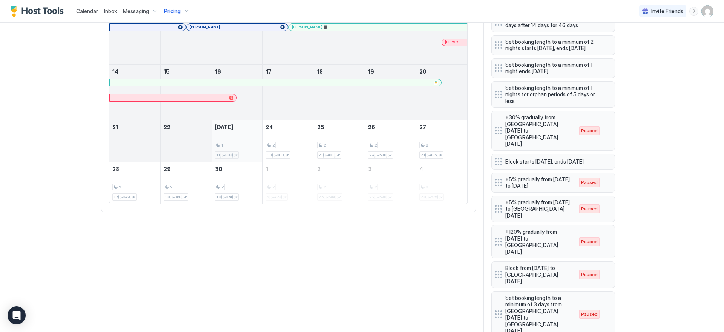
click at [248, 139] on div "1 د.إ300-د.إ1.1k" at bounding box center [237, 140] width 45 height 35
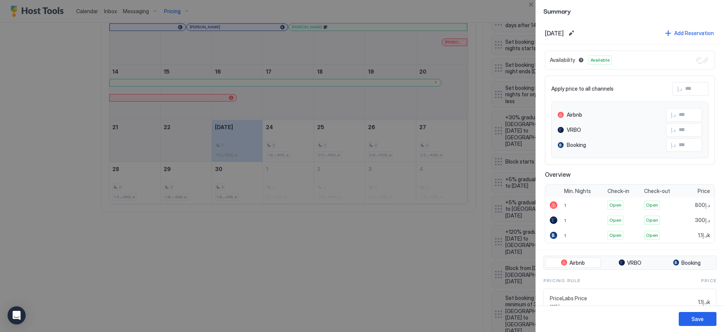
click at [302, 138] on div at bounding box center [362, 166] width 724 height 332
click at [527, 3] on button "Close" at bounding box center [531, 4] width 9 height 9
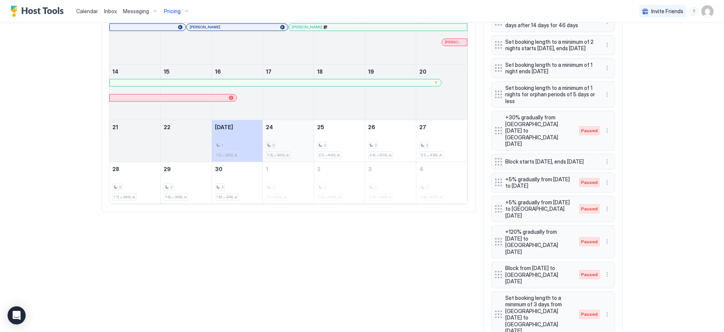
click at [309, 129] on div "2 د.إ300-د.إ1.3k" at bounding box center [288, 141] width 51 height 42
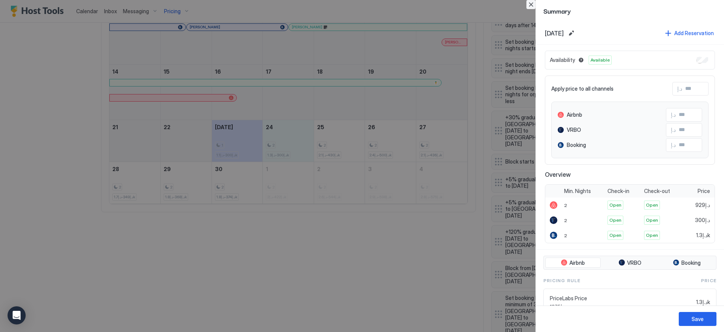
click at [532, 6] on button "Close" at bounding box center [531, 4] width 9 height 9
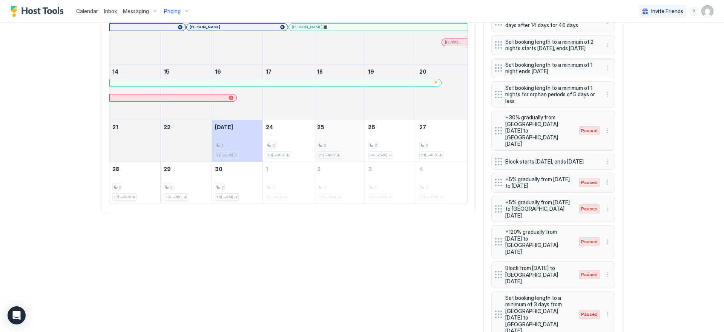
click at [351, 141] on div "2" at bounding box center [339, 144] width 45 height 7
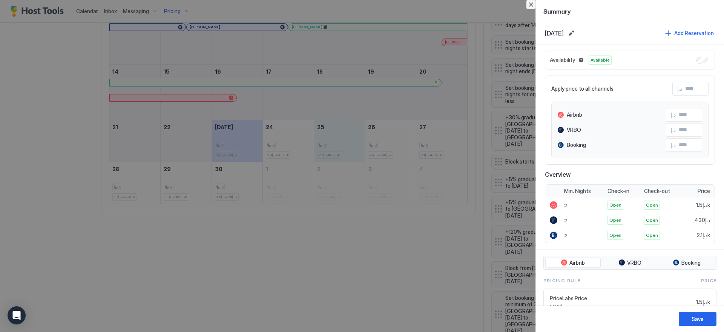
click at [535, 4] on button "Close" at bounding box center [531, 4] width 9 height 9
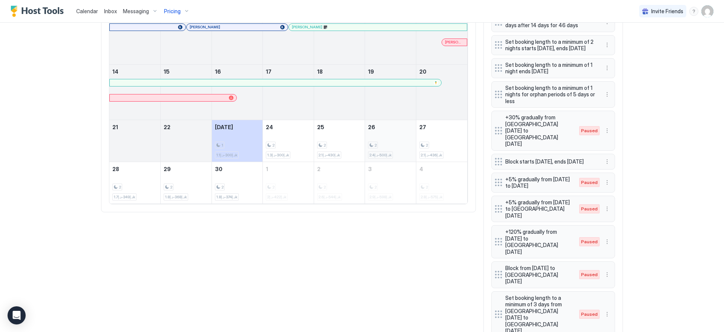
click at [391, 136] on div "2 د.إ500-د.إ2.4k" at bounding box center [390, 140] width 45 height 35
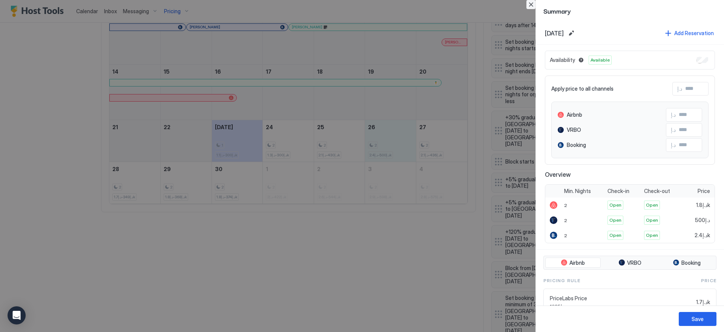
click at [533, 2] on button "Close" at bounding box center [531, 4] width 9 height 9
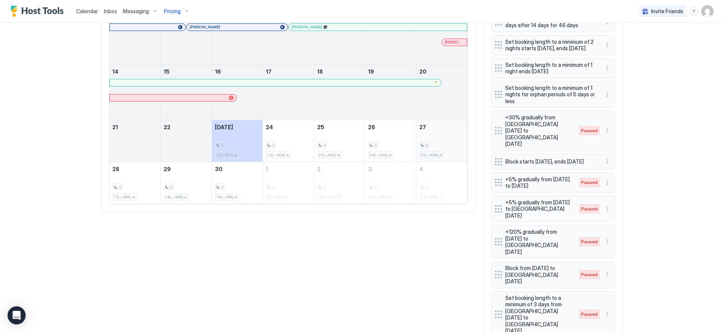
click at [451, 129] on div "2 د.إ436-د.إ2.1k" at bounding box center [442, 140] width 45 height 35
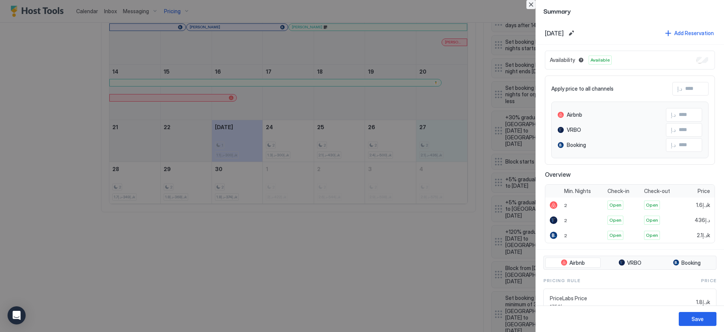
click at [533, 5] on button "Close" at bounding box center [531, 4] width 9 height 9
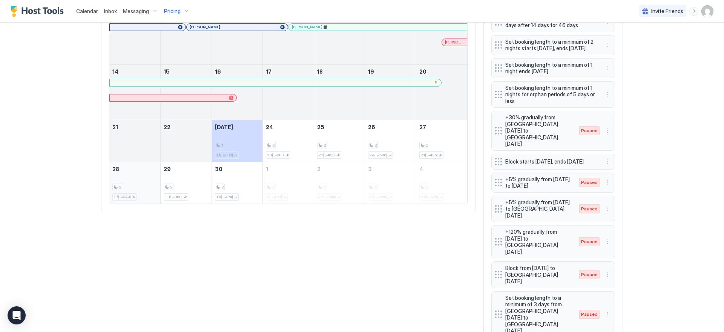
click at [135, 179] on div "2 د.إ349-د.إ1.7k" at bounding box center [134, 182] width 45 height 35
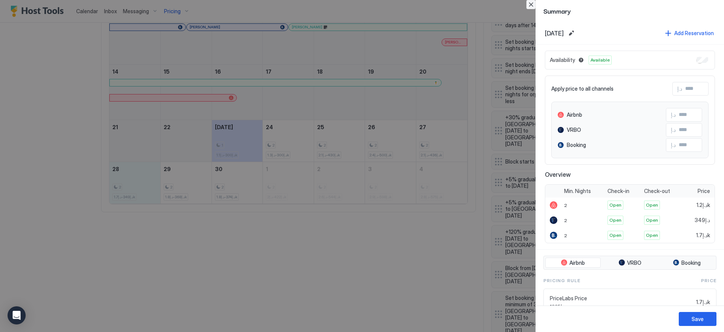
click at [531, 5] on button "Close" at bounding box center [531, 4] width 9 height 9
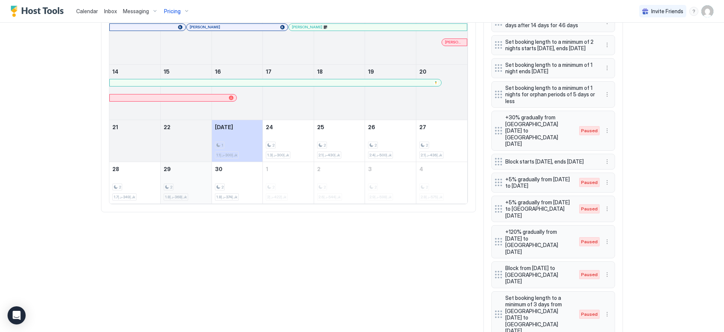
click at [195, 183] on div "2" at bounding box center [186, 186] width 45 height 7
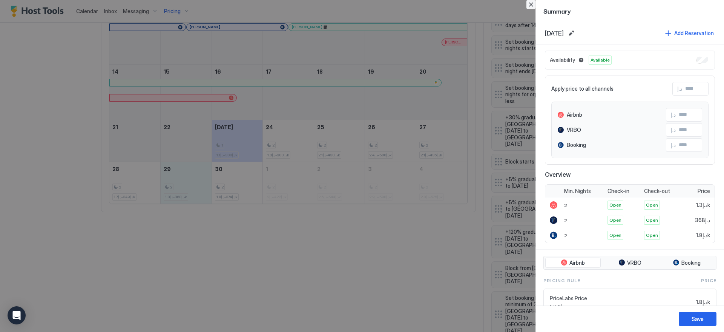
click at [527, 3] on button "Close" at bounding box center [531, 4] width 9 height 9
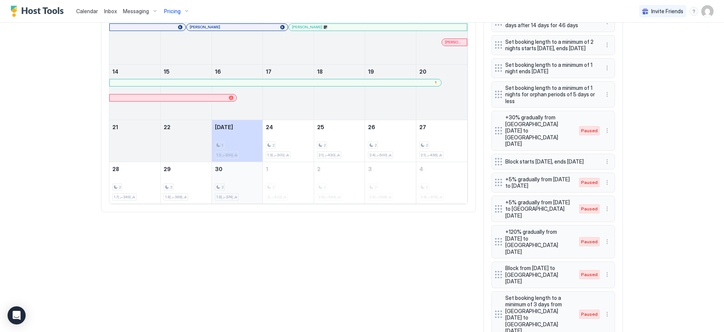
click at [237, 176] on div "2 د.إ374-د.إ1.8k" at bounding box center [237, 182] width 45 height 35
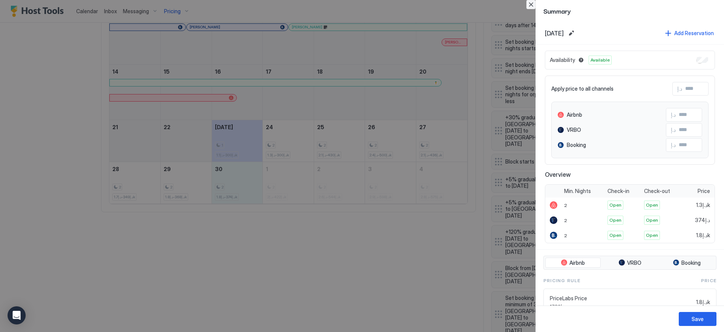
click at [531, 5] on button "Close" at bounding box center [531, 4] width 9 height 9
click at [532, 5] on button "Close" at bounding box center [531, 4] width 9 height 9
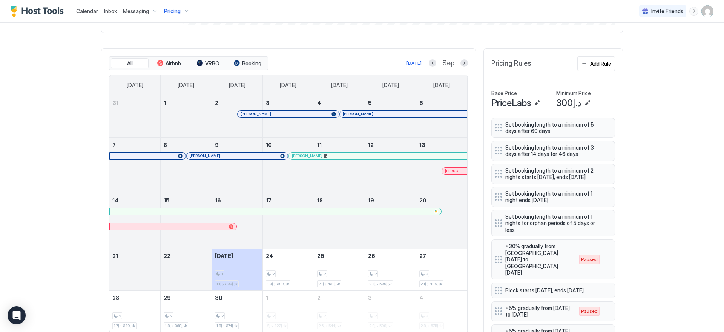
scroll to position [187, 0]
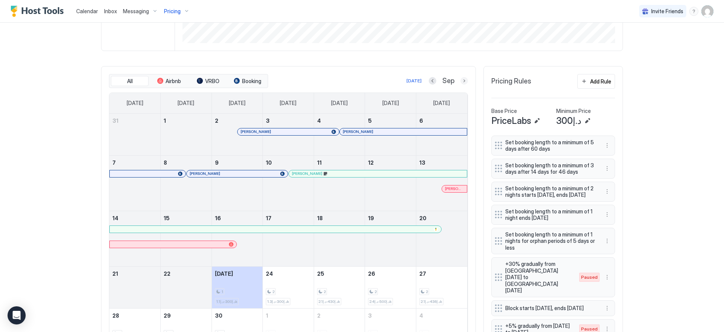
click at [461, 81] on button "Next month" at bounding box center [465, 81] width 8 height 8
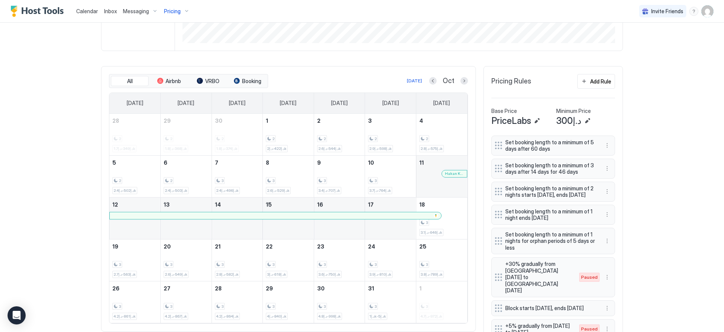
scroll to position [145, 434]
click at [429, 81] on button "Previous month" at bounding box center [433, 81] width 8 height 8
